Goal: Find contact information: Find contact information

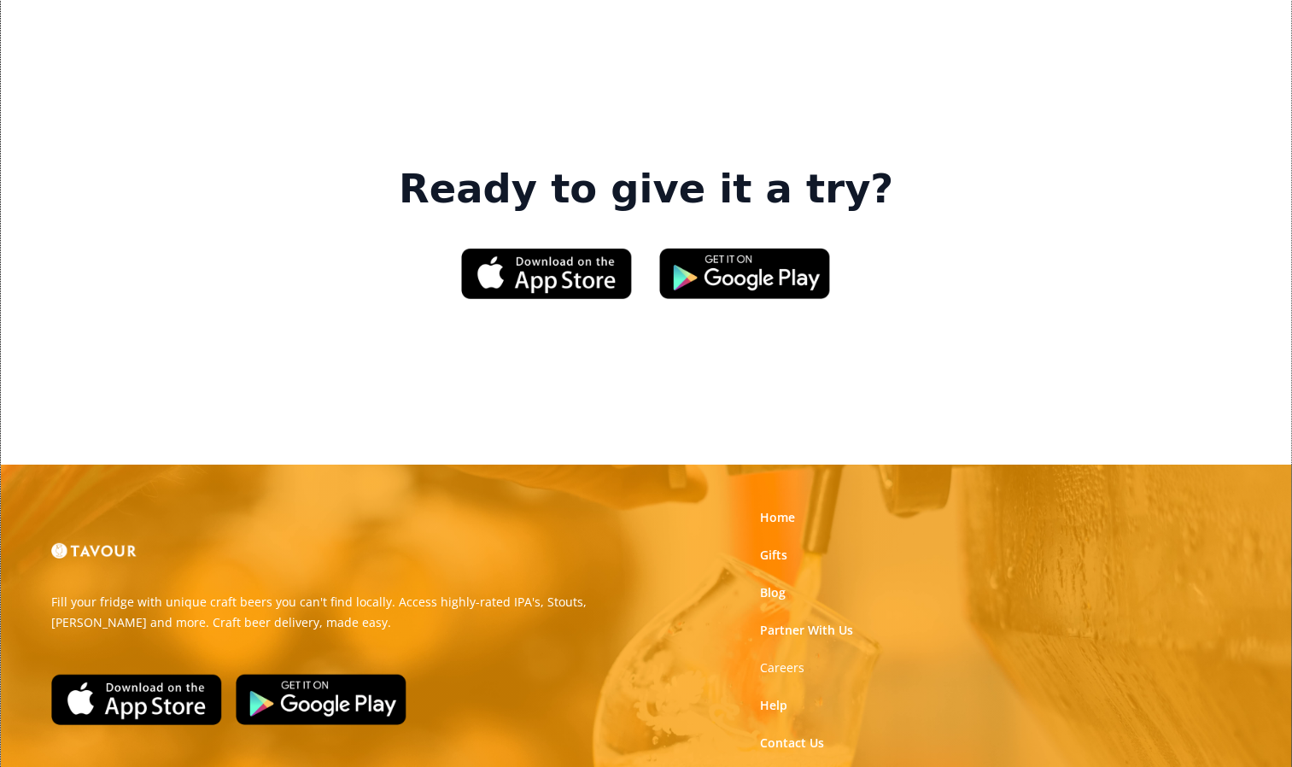
scroll to position [2629, 0]
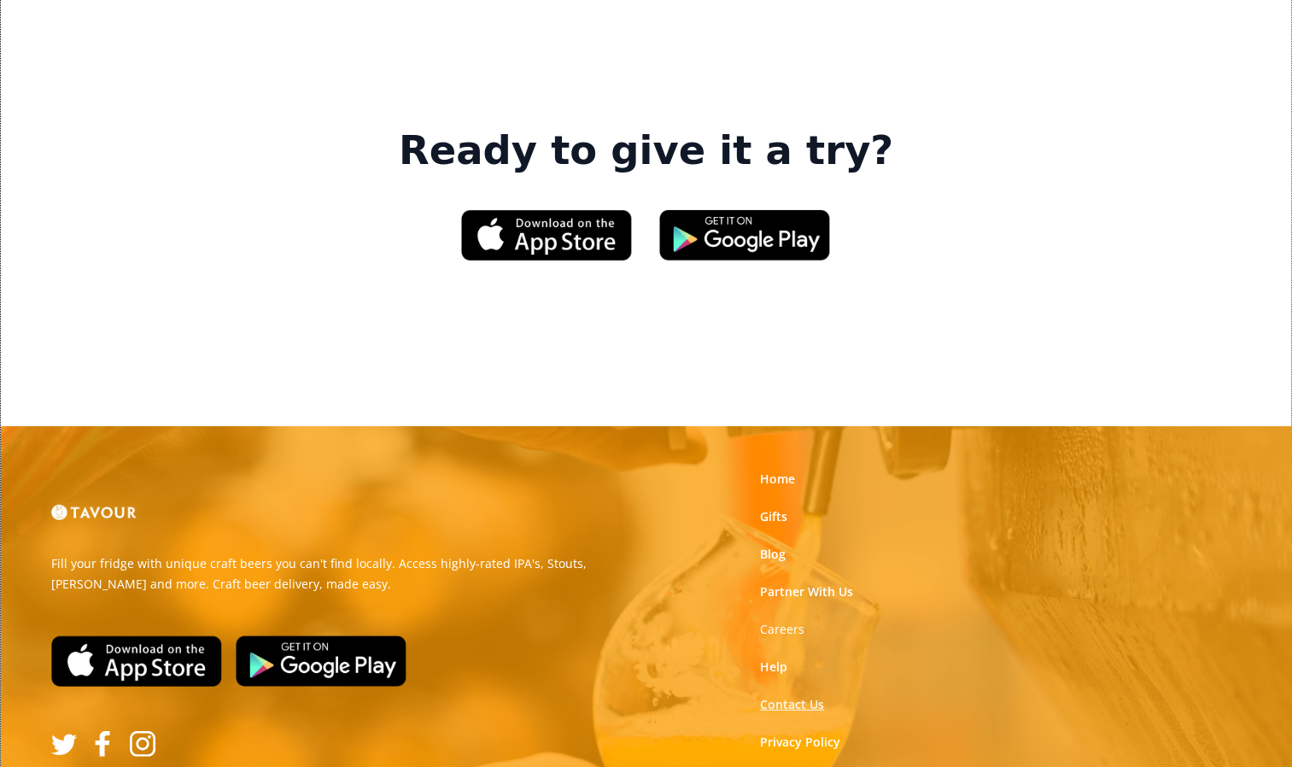
click at [787, 696] on link "Contact Us" at bounding box center [792, 704] width 64 height 17
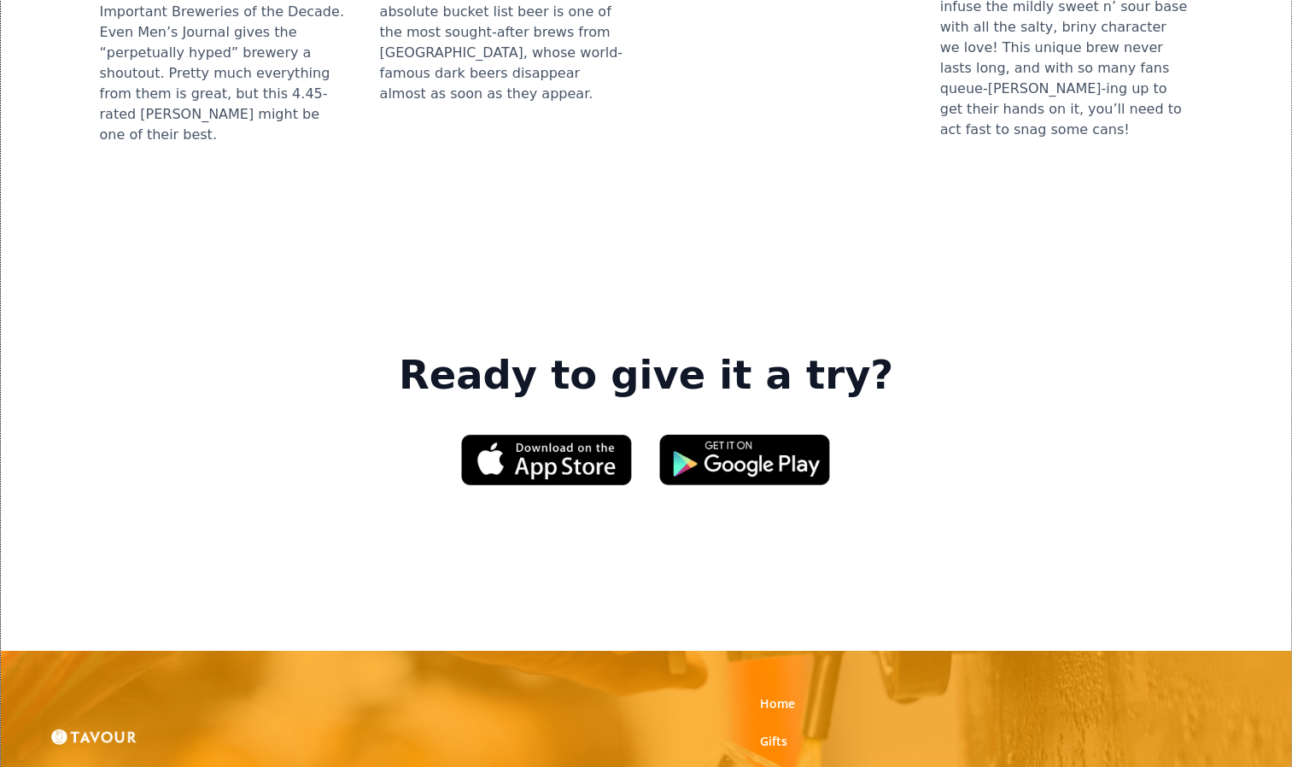
scroll to position [2404, 0]
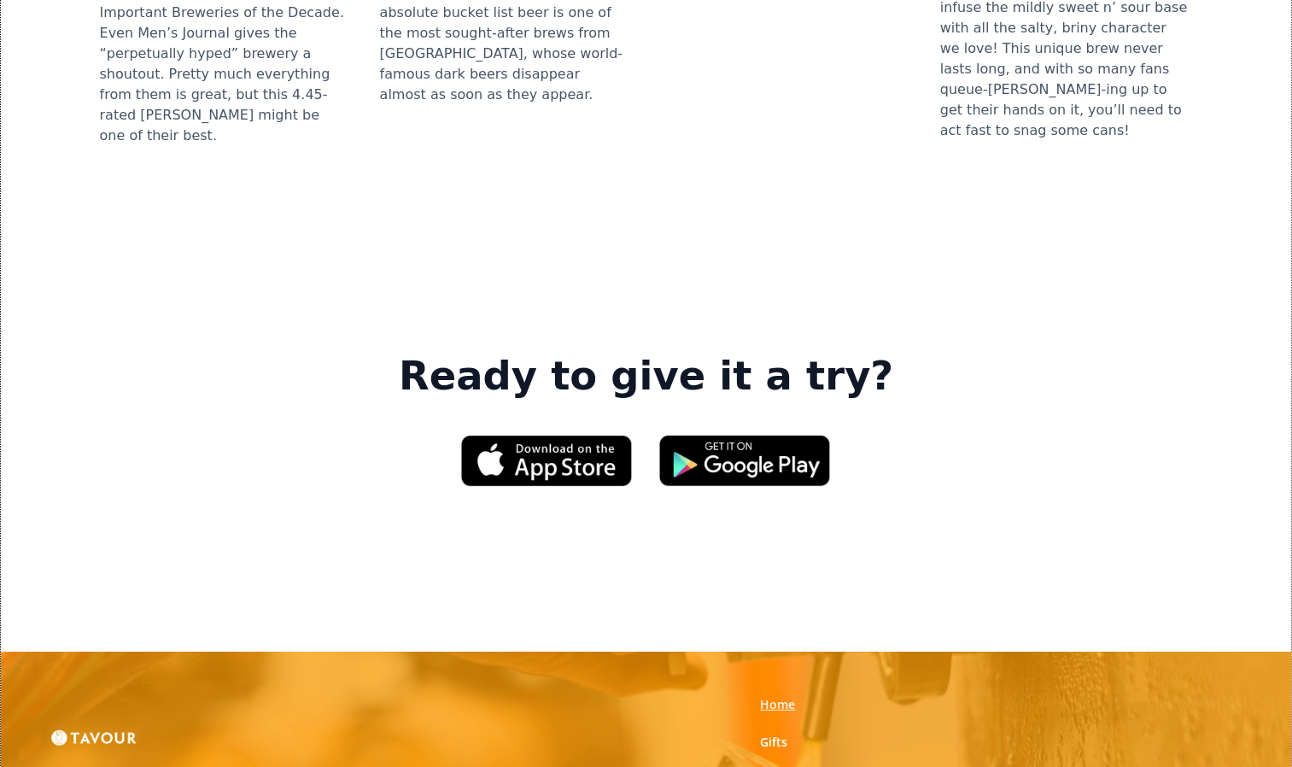
click at [774, 696] on link "Home" at bounding box center [777, 704] width 35 height 17
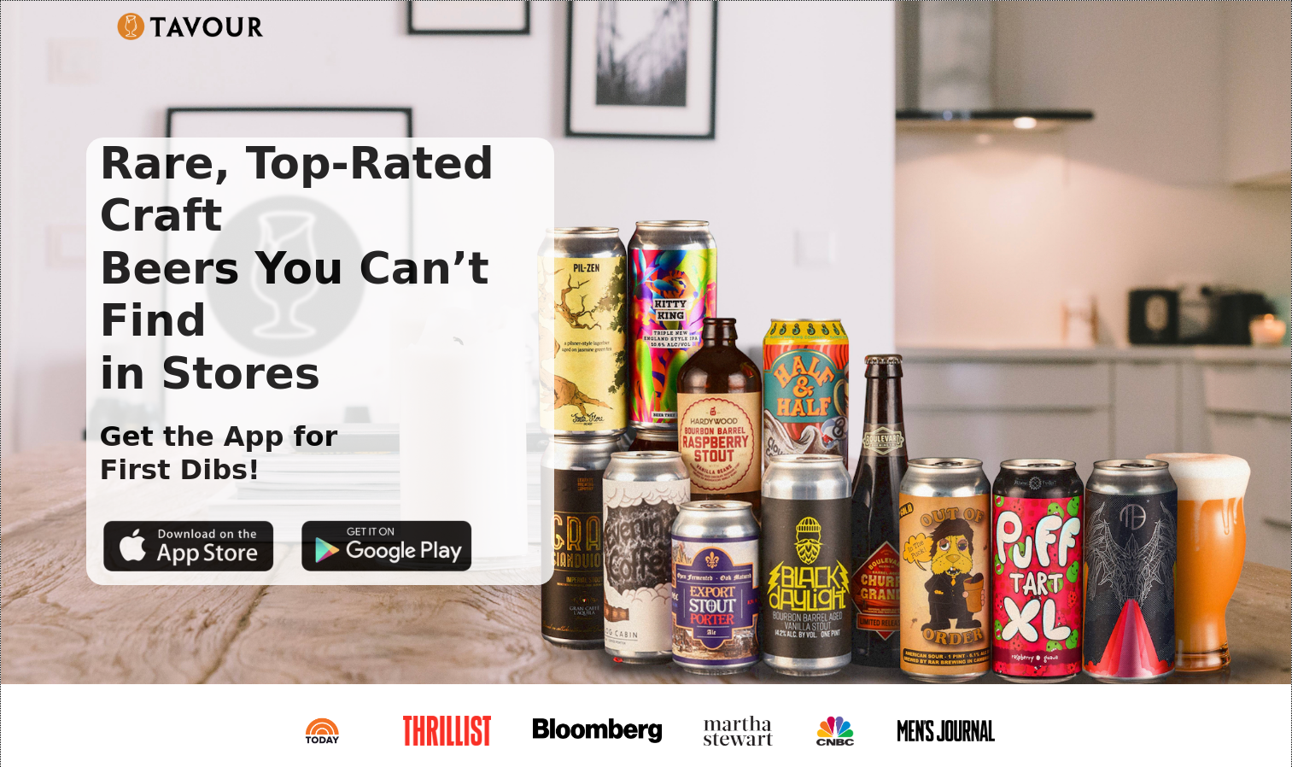
click at [774, 457] on div "Rare, Top-Rated Craft Beers You Can’t Find in Stores Get the App for First Dibs!" at bounding box center [632, 360] width 1093 height 447
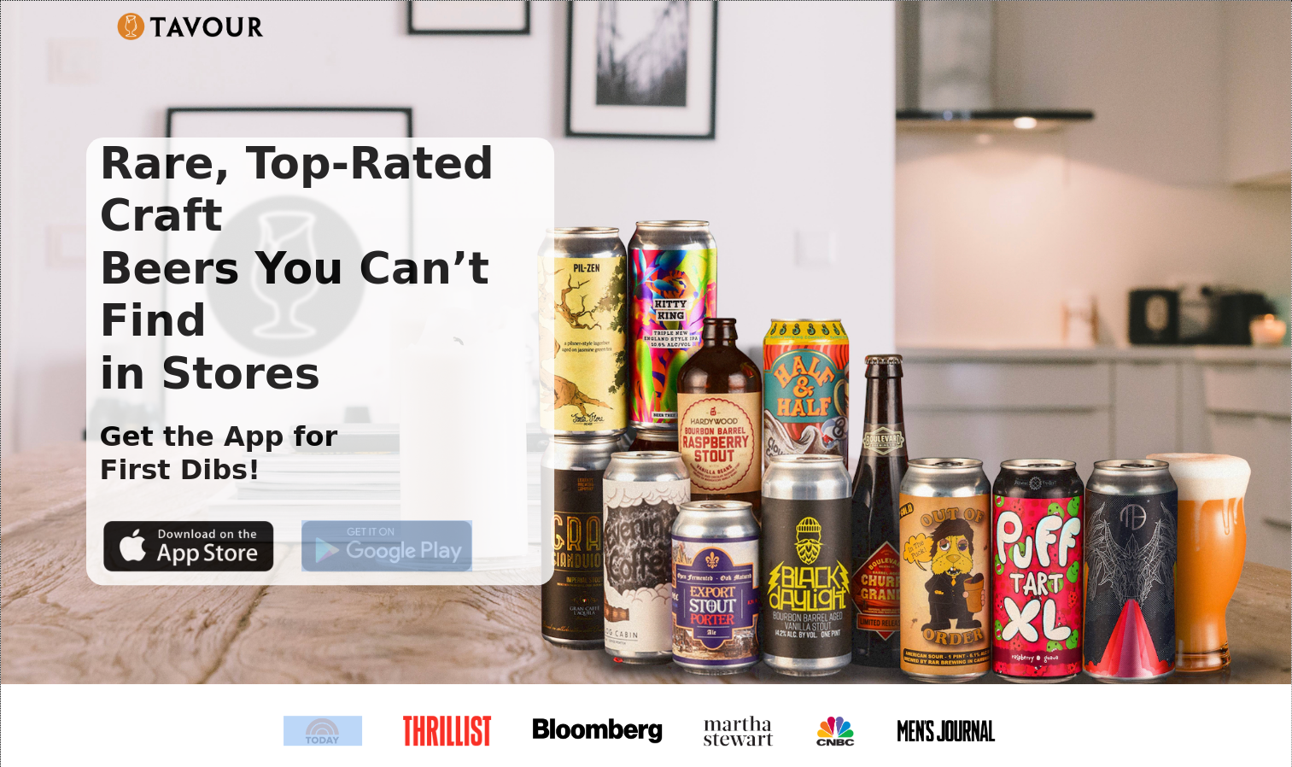
click at [774, 457] on div "Rare, Top-Rated Craft Beers You Can’t Find in Stores Get the App for First Dibs!" at bounding box center [632, 360] width 1093 height 447
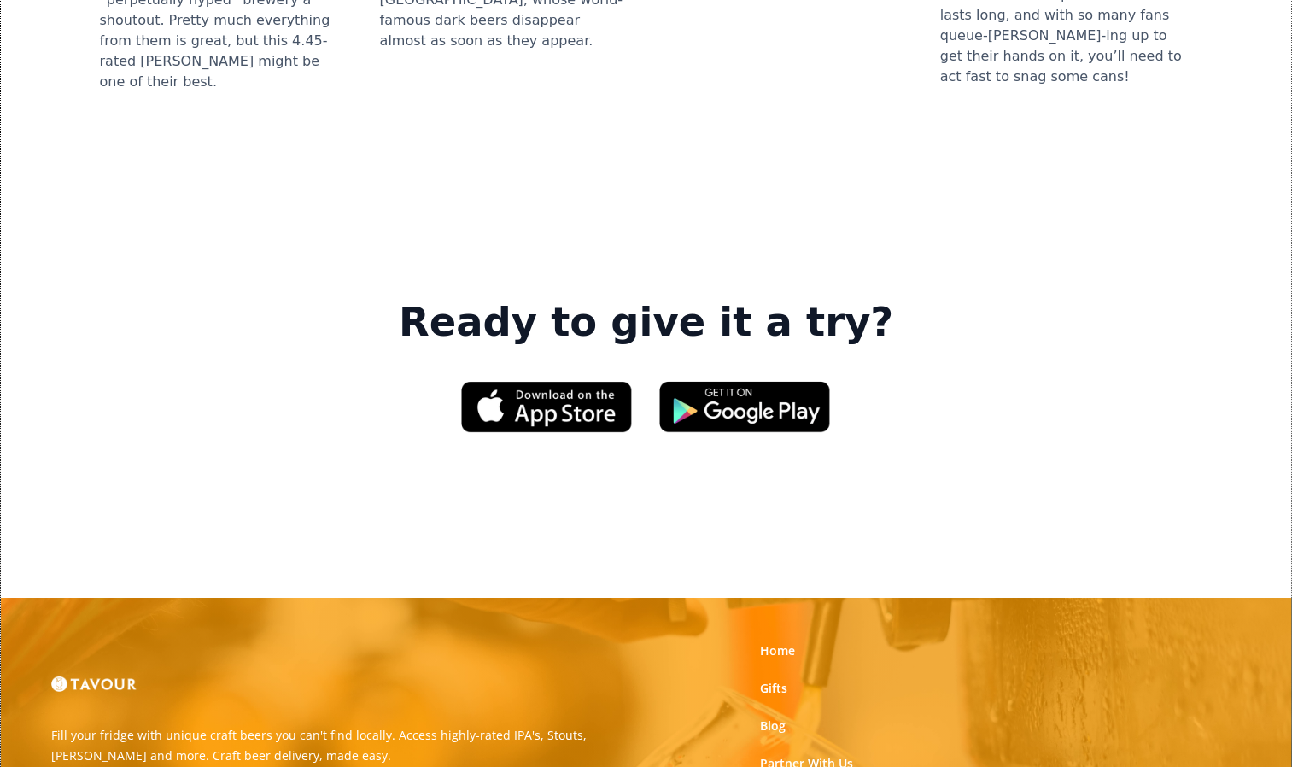
scroll to position [2629, 0]
